Goal: Find specific page/section: Find specific page/section

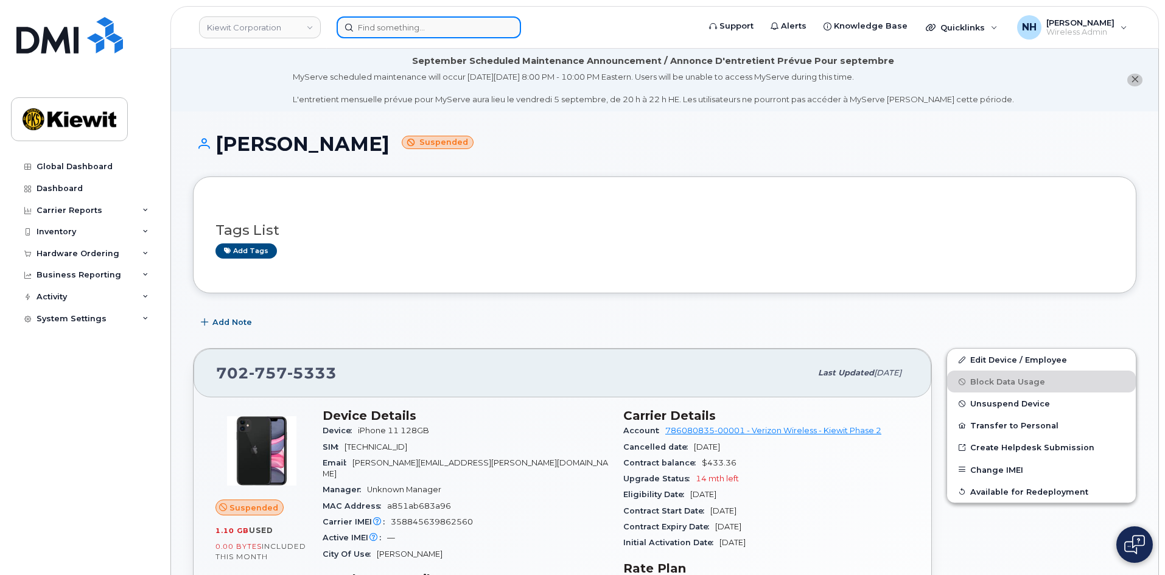
click at [448, 21] on input at bounding box center [429, 27] width 184 height 22
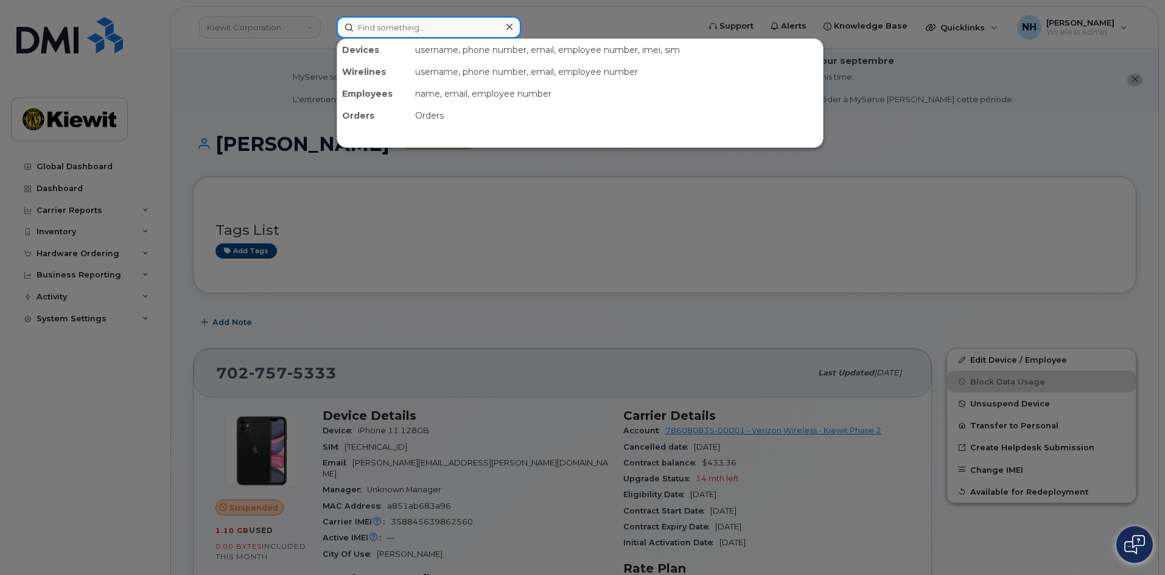
paste input "559761"
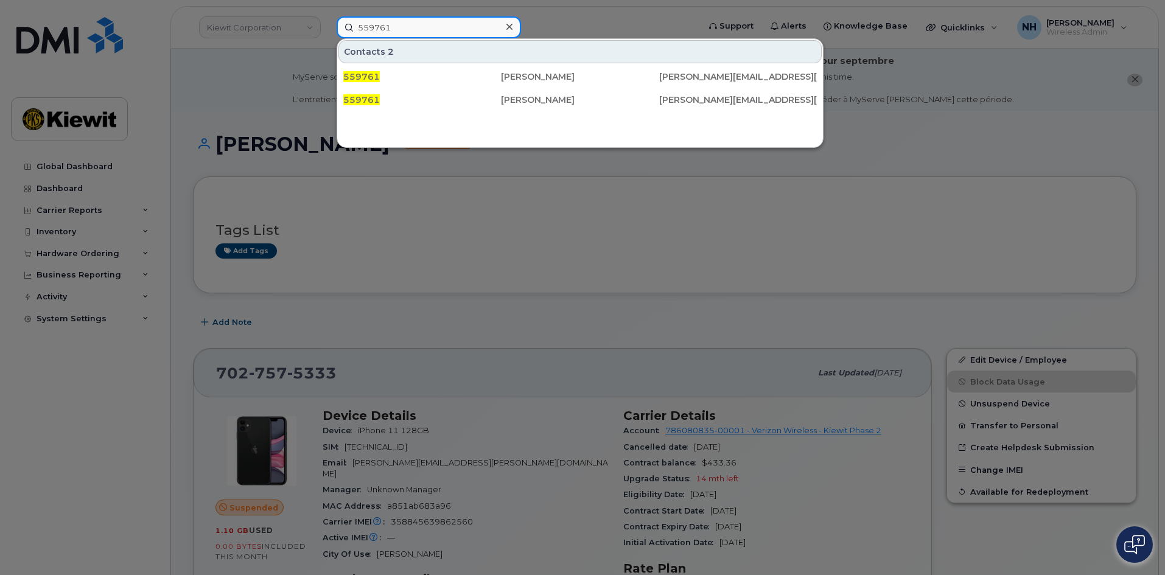
drag, startPoint x: 416, startPoint y: 22, endPoint x: 294, endPoint y: 33, distance: 122.9
click at [327, 33] on div "559761 Contacts 2 559761 Nathan Tran NATHAN.TRAN@GANOTEC.COM 559761 Nathan Tran…" at bounding box center [514, 27] width 374 height 22
paste input "00459425"
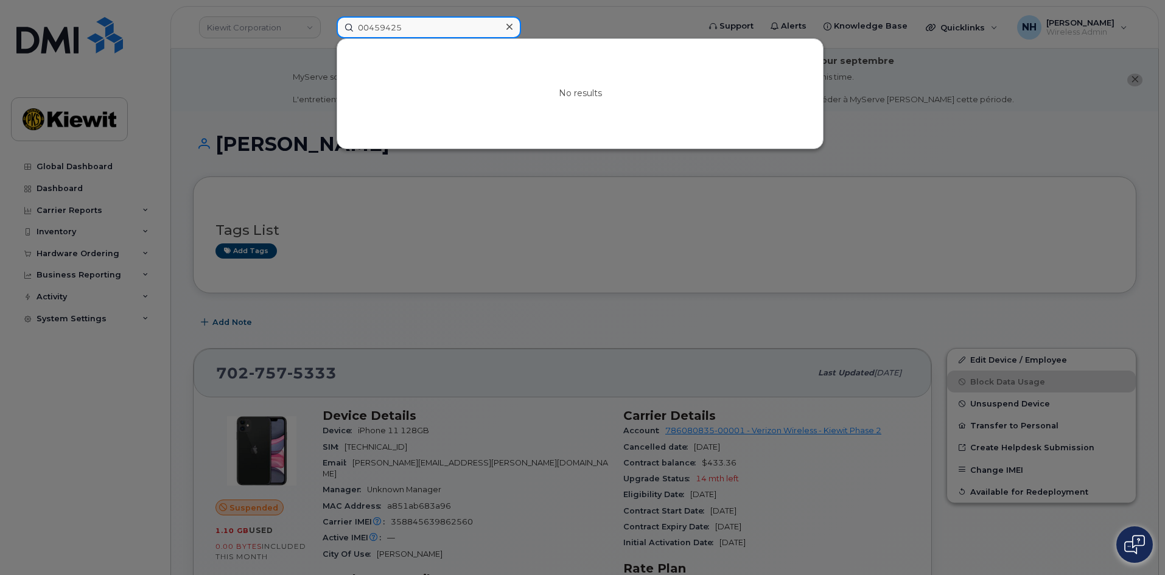
click at [366, 31] on input "00459425" at bounding box center [429, 27] width 184 height 22
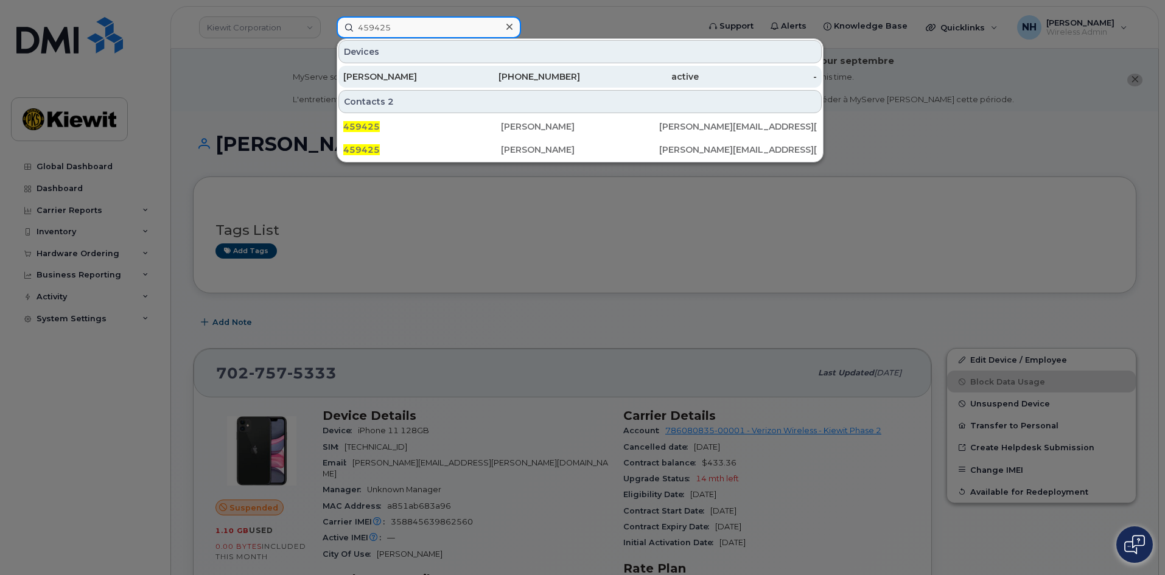
type input "459425"
click at [462, 86] on div "[PERSON_NAME]" at bounding box center [521, 77] width 119 height 22
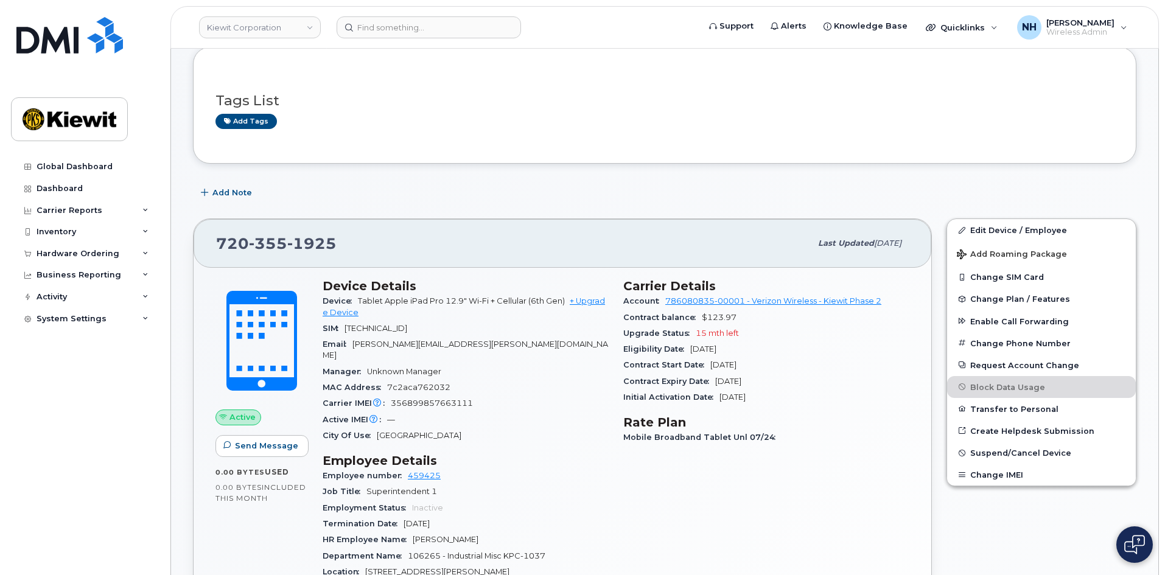
scroll to position [183, 0]
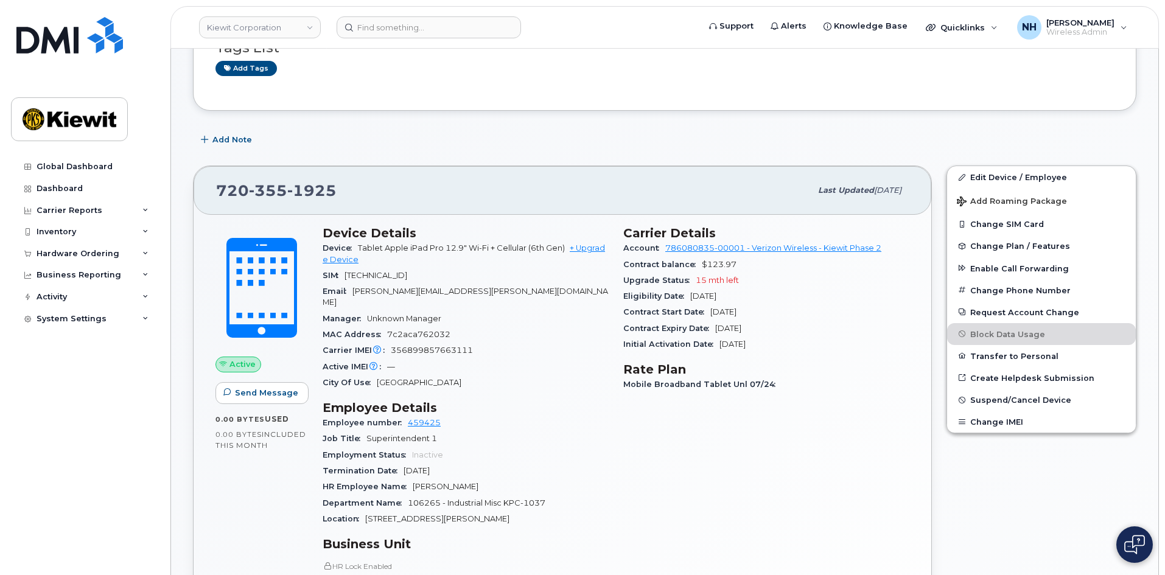
drag, startPoint x: 442, startPoint y: 256, endPoint x: 407, endPoint y: 243, distance: 37.2
click at [407, 243] on div "Device Tablet Apple iPad Pro 12.9" Wi-Fi + Cellular (6th Gen) + Upgrade Device" at bounding box center [466, 253] width 286 height 27
click at [849, 464] on div "Carrier Details Account 786080835-00001 - Verizon Wireless - [PERSON_NAME] Phas…" at bounding box center [766, 477] width 301 height 517
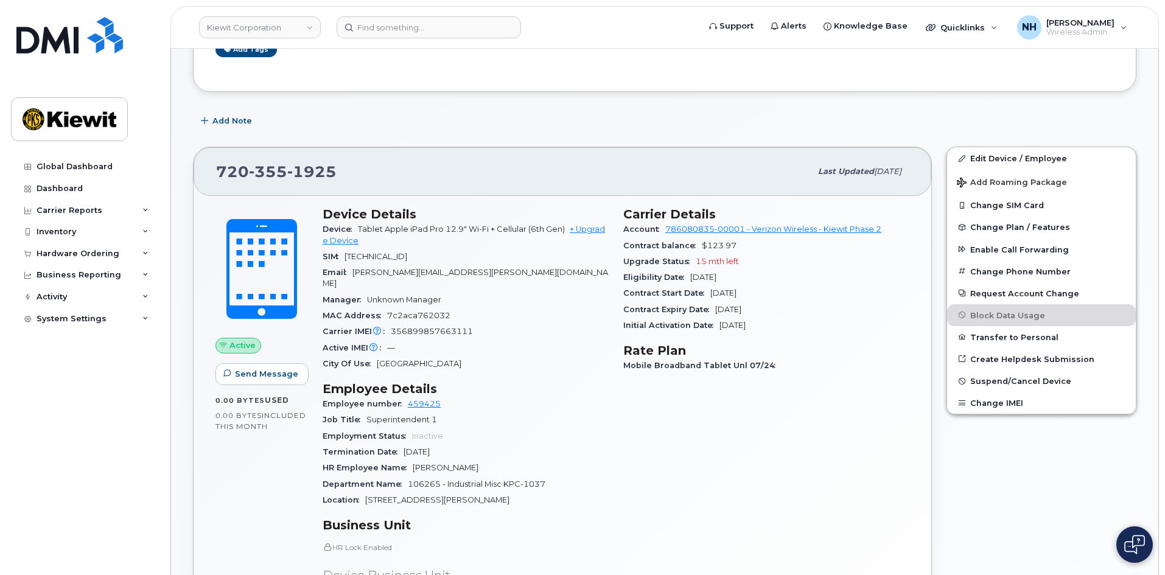
scroll to position [244, 0]
